Goal: Communication & Community: Answer question/provide support

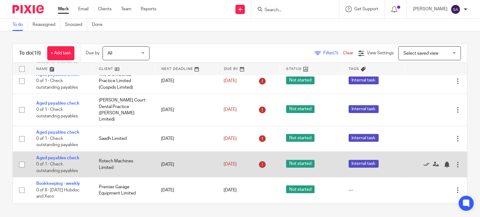
scroll to position [219, 0]
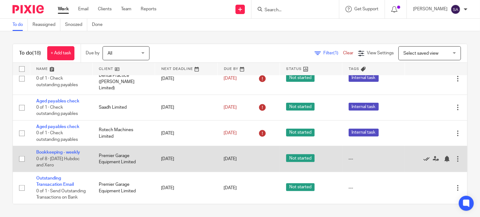
click at [423, 156] on icon at bounding box center [426, 159] width 6 height 6
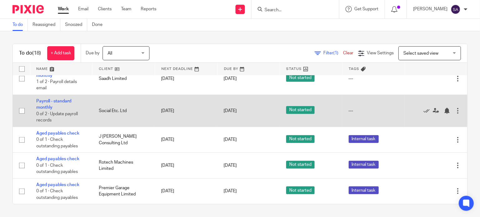
scroll to position [307, 0]
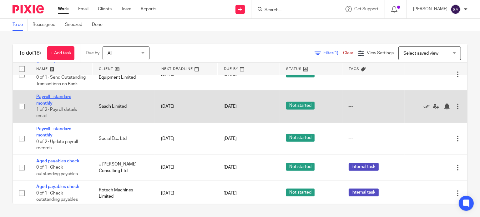
click at [63, 98] on link "Payroll - standard monthly" at bounding box center [53, 100] width 35 height 11
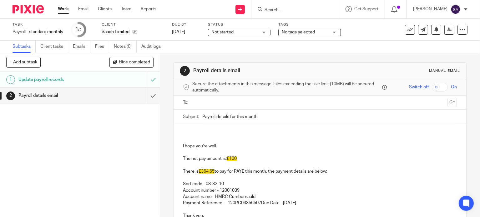
click at [183, 133] on p at bounding box center [320, 133] width 274 height 6
click at [264, 118] on input "Payroll details for this month" at bounding box center [329, 117] width 254 height 14
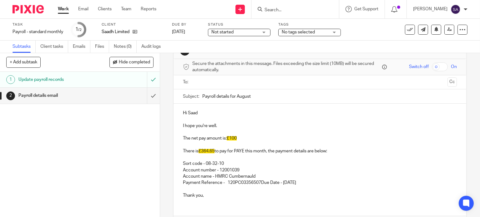
scroll to position [31, 0]
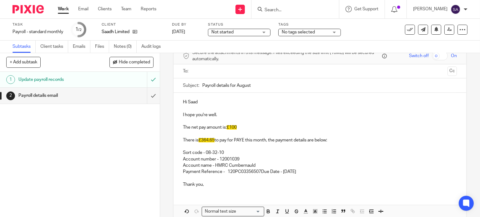
type input "Payroll details for August"
click at [242, 123] on p at bounding box center [320, 121] width 274 height 6
click at [238, 127] on p "The net pay amount is: £100" at bounding box center [320, 127] width 274 height 6
click at [281, 148] on p "Sort code - 08-32-10 Account number - 12001039 Account name - HMRC Cumbernauld …" at bounding box center [320, 160] width 274 height 32
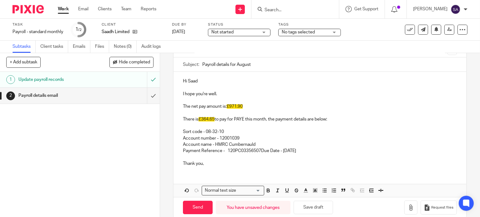
scroll to position [61, 0]
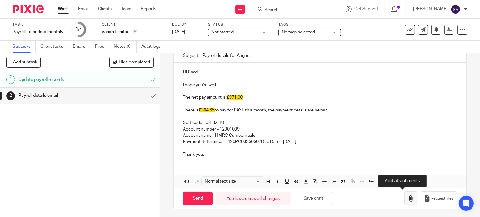
click at [408, 198] on icon "button" at bounding box center [411, 199] width 6 height 6
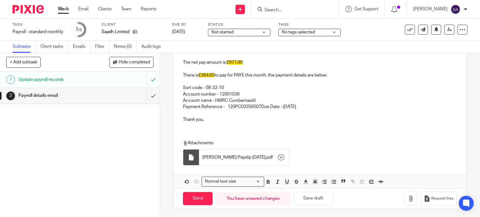
scroll to position [96, 0]
click at [212, 73] on span "£364.65" at bounding box center [207, 75] width 16 height 4
click at [215, 75] on p "There is £364.65 to pay for PAYE this month, the payment details are below:" at bounding box center [320, 72] width 274 height 13
drag, startPoint x: 349, startPoint y: 79, endPoint x: 350, endPoint y: 84, distance: 5.1
click at [350, 82] on p "Sort code - 08-32-10 Account number - 12001039 Account name - HMRC Cumbernauld …" at bounding box center [320, 94] width 274 height 32
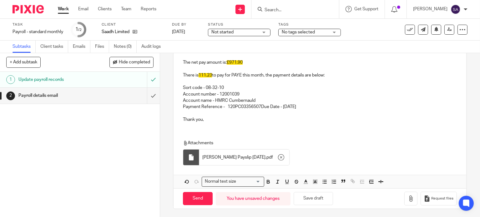
click at [237, 62] on span "£971.90" at bounding box center [235, 62] width 16 height 4
drag, startPoint x: 242, startPoint y: 60, endPoint x: 224, endPoint y: 61, distance: 18.5
click at [224, 61] on p "The net pay amount is: £971.90" at bounding box center [320, 62] width 274 height 6
click at [314, 181] on polyline "button" at bounding box center [315, 182] width 2 height 3
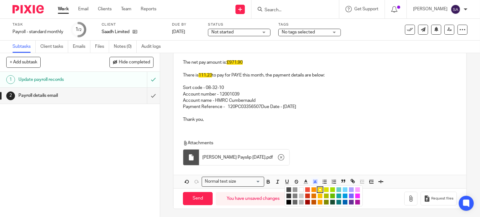
click at [299, 189] on li "color:#FFFFFF" at bounding box center [301, 190] width 5 height 5
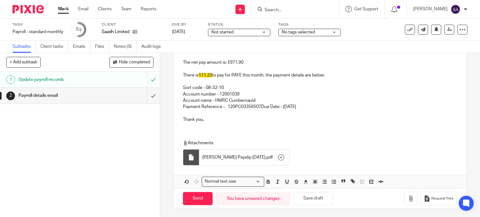
click at [273, 130] on div "Hi Saad I hope you're well. The net pay amount is: £971.90 There is 111.23 to p…" at bounding box center [320, 108] width 293 height 160
drag, startPoint x: 211, startPoint y: 73, endPoint x: 196, endPoint y: 73, distance: 15.0
click at [196, 73] on p "There is 111.23 to pay for PAYE this month, the payment details are below:" at bounding box center [320, 72] width 274 height 13
click at [314, 180] on icon "button" at bounding box center [315, 182] width 6 height 6
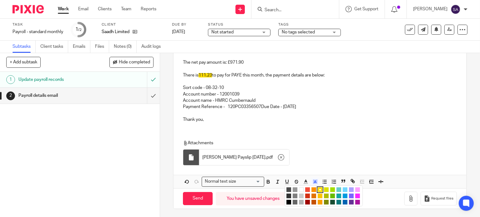
click at [300, 190] on li "color:#FFFFFF" at bounding box center [301, 190] width 5 height 5
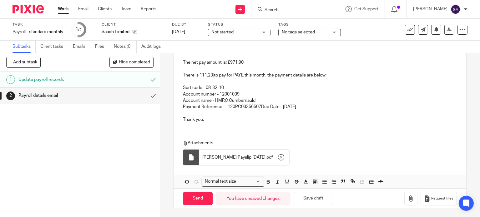
click at [305, 155] on div "Attachments Saad Habib Payslip August 2025 . pdf" at bounding box center [317, 154] width 268 height 29
click at [213, 74] on p "There is 111.23 to pay for PAYE this month, the payment details are below:" at bounding box center [320, 72] width 274 height 13
click at [210, 77] on p "There is 111.23 to pay for PAYE this month, the payment details are below:" at bounding box center [320, 72] width 274 height 13
click at [314, 182] on polyline "button" at bounding box center [315, 182] width 2 height 3
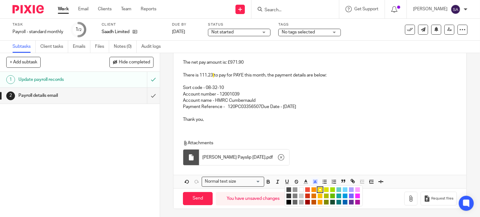
click at [299, 189] on li "color:#FFFFFF" at bounding box center [301, 190] width 5 height 5
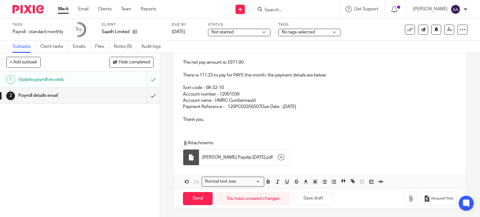
click at [308, 143] on p "Attachments" at bounding box center [317, 143] width 268 height 6
click at [258, 106] on p "Sort code - 08-32-10 Account number - 12001039 Account name - HMRC Cumbernauld …" at bounding box center [320, 94] width 274 height 32
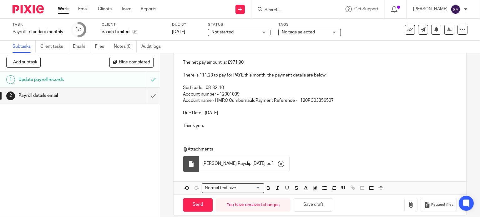
click at [211, 111] on p "Due Date - 19th September 2025" at bounding box center [320, 110] width 274 height 13
click at [212, 111] on p "Due Date - 19th September 2025" at bounding box center [320, 110] width 274 height 13
click at [253, 100] on p "Sort code - 08-32-10 Account number - 12001039 Account name - HMRC Cumbernauld …" at bounding box center [320, 90] width 274 height 25
click at [238, 92] on p "Sort code - 08-32-10 Account number - 12001039 Account name - HMRC Cumbernauld" at bounding box center [320, 87] width 274 height 19
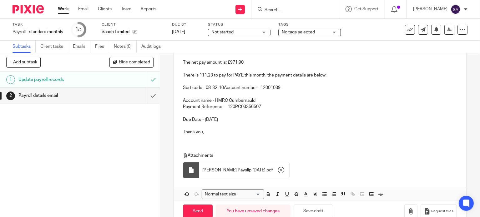
click at [223, 85] on p "Sort code - 08-32-10 Account number - 12001039" at bounding box center [320, 84] width 274 height 13
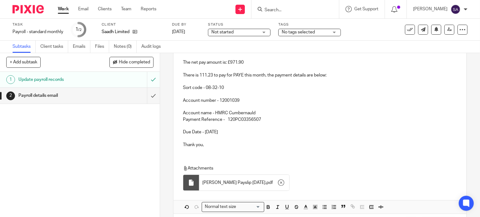
click at [179, 97] on div "Hi Saad I hope you're well. The net pay amount is: £971.90 There is 111.23 to p…" at bounding box center [320, 90] width 293 height 125
drag, startPoint x: 243, startPoint y: 88, endPoint x: 250, endPoint y: 90, distance: 7.4
click at [243, 88] on p "Sort code - 08-32-10" at bounding box center [320, 84] width 274 height 13
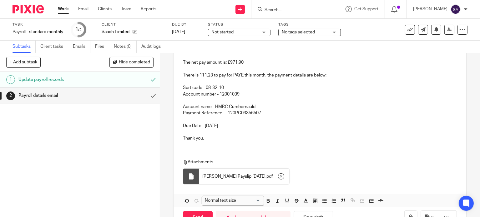
scroll to position [42, 0]
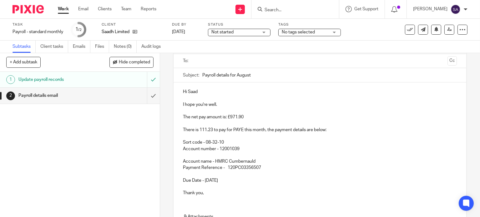
click at [326, 147] on p "Account number - 12001039" at bounding box center [320, 149] width 274 height 6
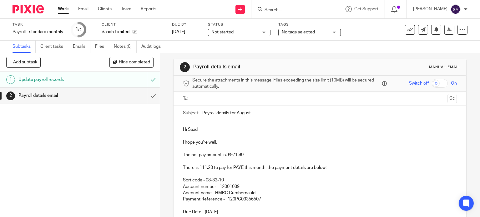
scroll to position [0, 0]
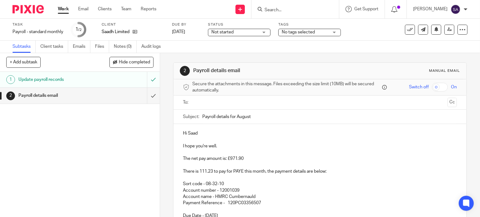
click at [218, 102] on input "text" at bounding box center [319, 102] width 250 height 7
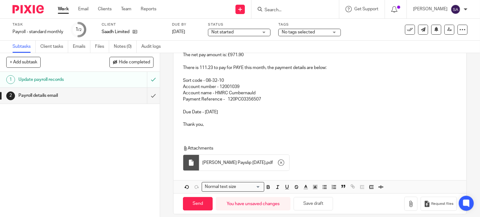
scroll to position [110, 0]
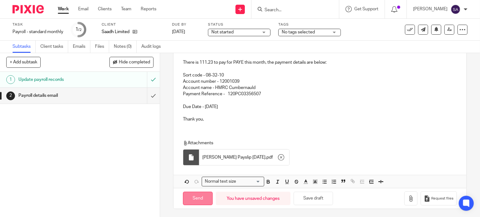
click at [198, 200] on input "Send" at bounding box center [198, 198] width 30 height 13
type input "Sent"
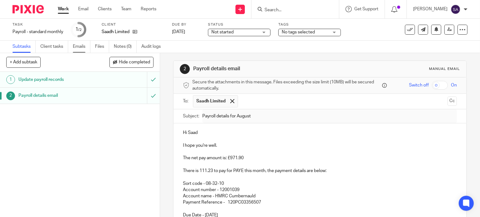
scroll to position [0, 0]
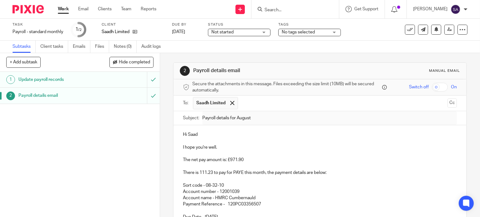
click at [34, 12] on img at bounding box center [28, 9] width 31 height 8
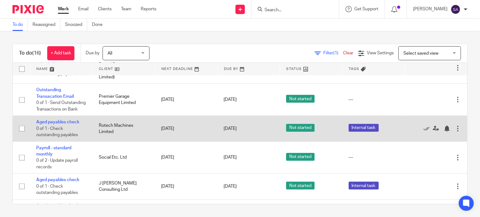
scroll to position [306, 0]
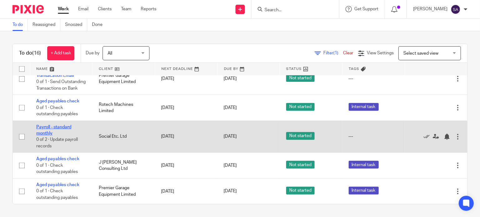
click at [57, 125] on link "Payroll - standard monthly" at bounding box center [53, 130] width 35 height 11
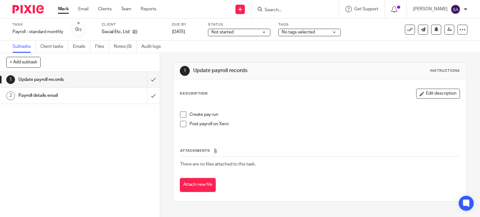
click at [183, 115] on span at bounding box center [183, 115] width 6 height 6
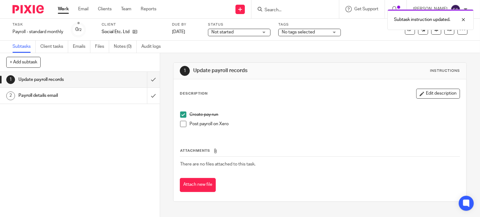
click at [181, 124] on span at bounding box center [183, 124] width 6 height 6
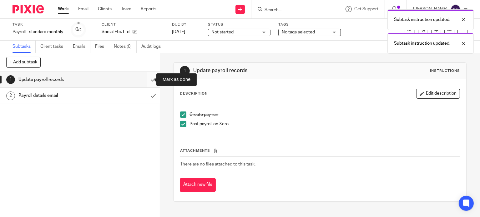
click at [147, 80] on input "submit" at bounding box center [80, 80] width 160 height 16
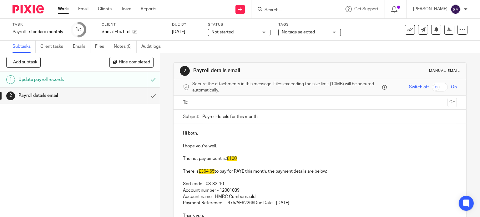
scroll to position [31, 0]
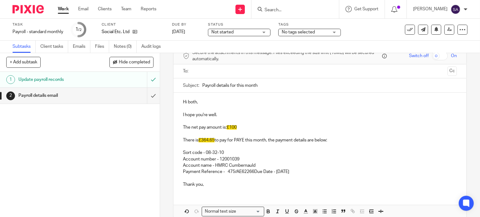
click at [240, 127] on p "The net pay amount is: £100" at bounding box center [320, 127] width 274 height 6
click at [195, 126] on p "Daniel williams: £100.oo" at bounding box center [320, 127] width 274 height 6
click at [196, 126] on p "Daniel williams: £100.oo" at bounding box center [320, 127] width 274 height 6
click at [236, 125] on p "Daniel Williams: £100.oo" at bounding box center [320, 127] width 274 height 6
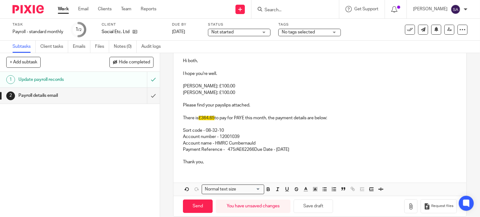
scroll to position [80, 0]
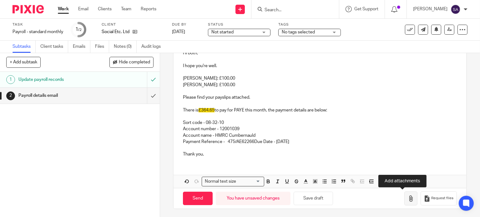
click at [408, 198] on icon "button" at bounding box center [411, 199] width 6 height 6
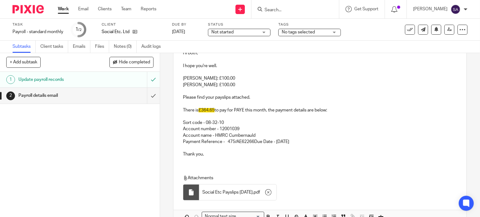
click at [334, 110] on p "There is £364.65 to pay for PAYE this month, the payment details are below:" at bounding box center [320, 107] width 274 height 13
click at [319, 140] on p "Sort code - 08-32-10 Account number - 12001039 Account name - HMRC Cumbernauld …" at bounding box center [320, 129] width 274 height 32
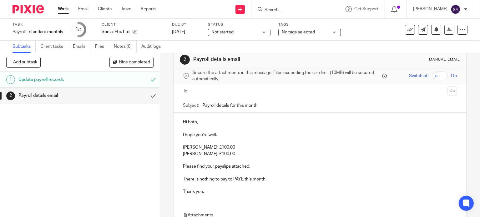
scroll to position [0, 0]
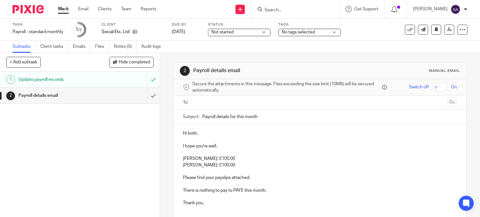
click at [207, 103] on input "text" at bounding box center [319, 102] width 250 height 7
click at [259, 120] on input "Payroll details for this month" at bounding box center [329, 118] width 254 height 14
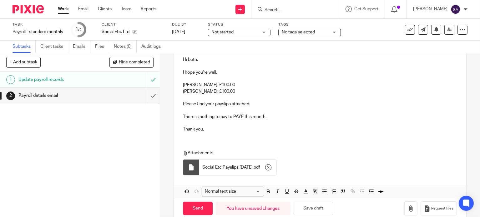
scroll to position [85, 0]
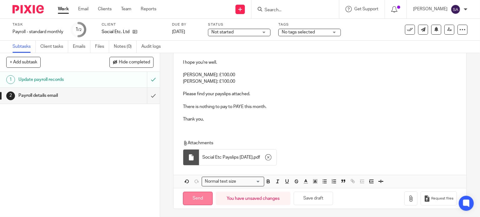
type input "Payroll details for August"
click at [199, 195] on input "Send" at bounding box center [198, 198] width 30 height 13
type input "Sent"
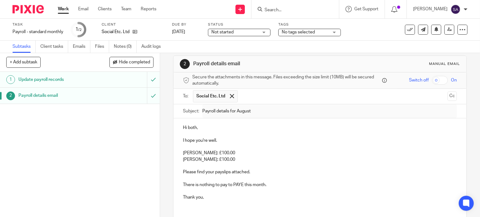
scroll to position [0, 0]
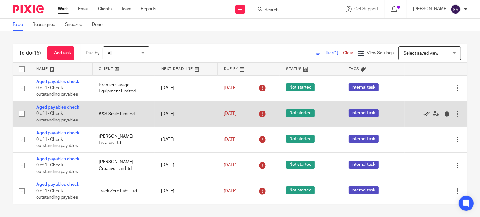
click at [423, 114] on icon at bounding box center [426, 114] width 6 height 6
